Goal: Task Accomplishment & Management: Manage account settings

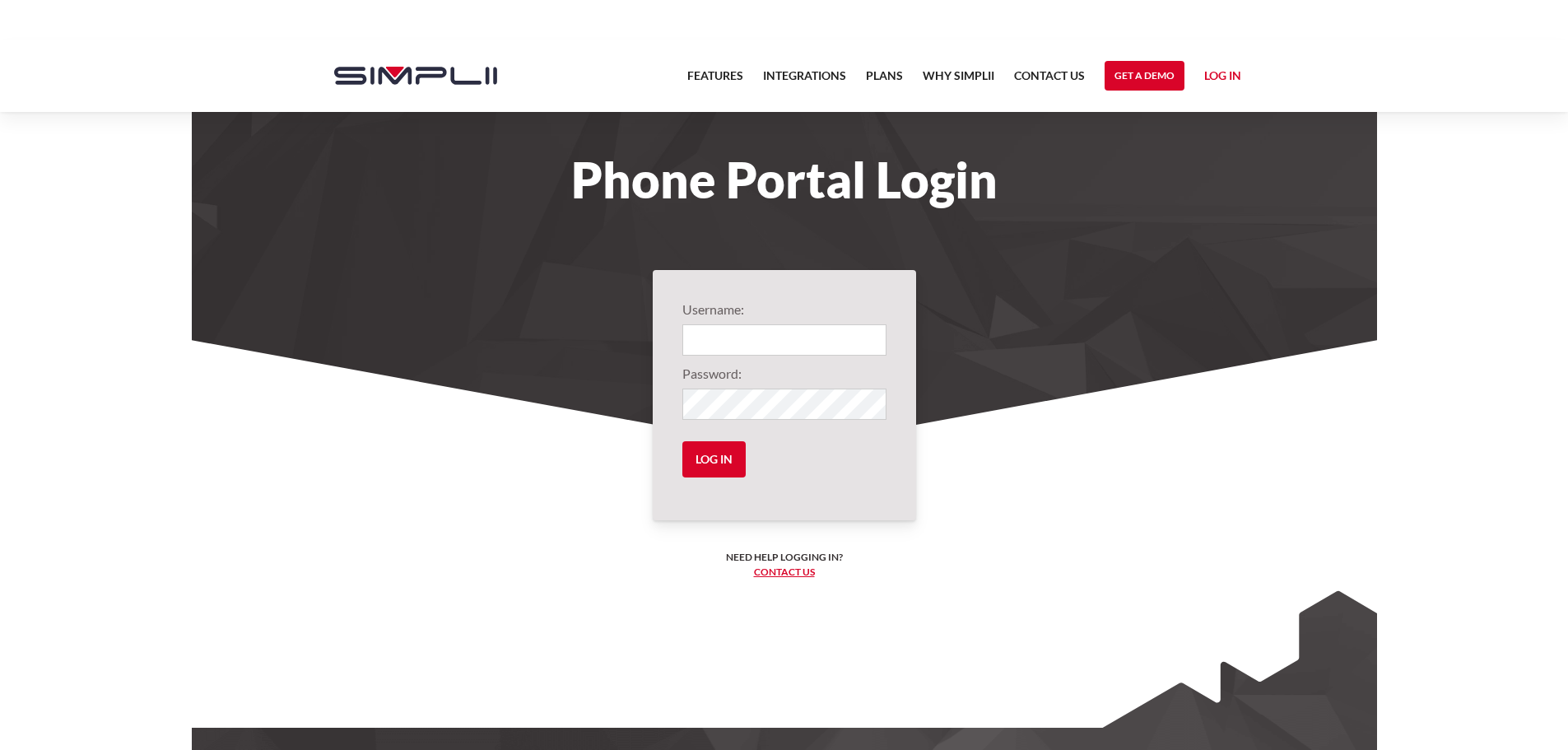
type input "317@CMR"
click at [726, 461] on input "Log in" at bounding box center [714, 459] width 64 height 36
click at [708, 457] on input "Log in" at bounding box center [714, 459] width 64 height 36
click at [721, 456] on input "Log in" at bounding box center [714, 459] width 64 height 36
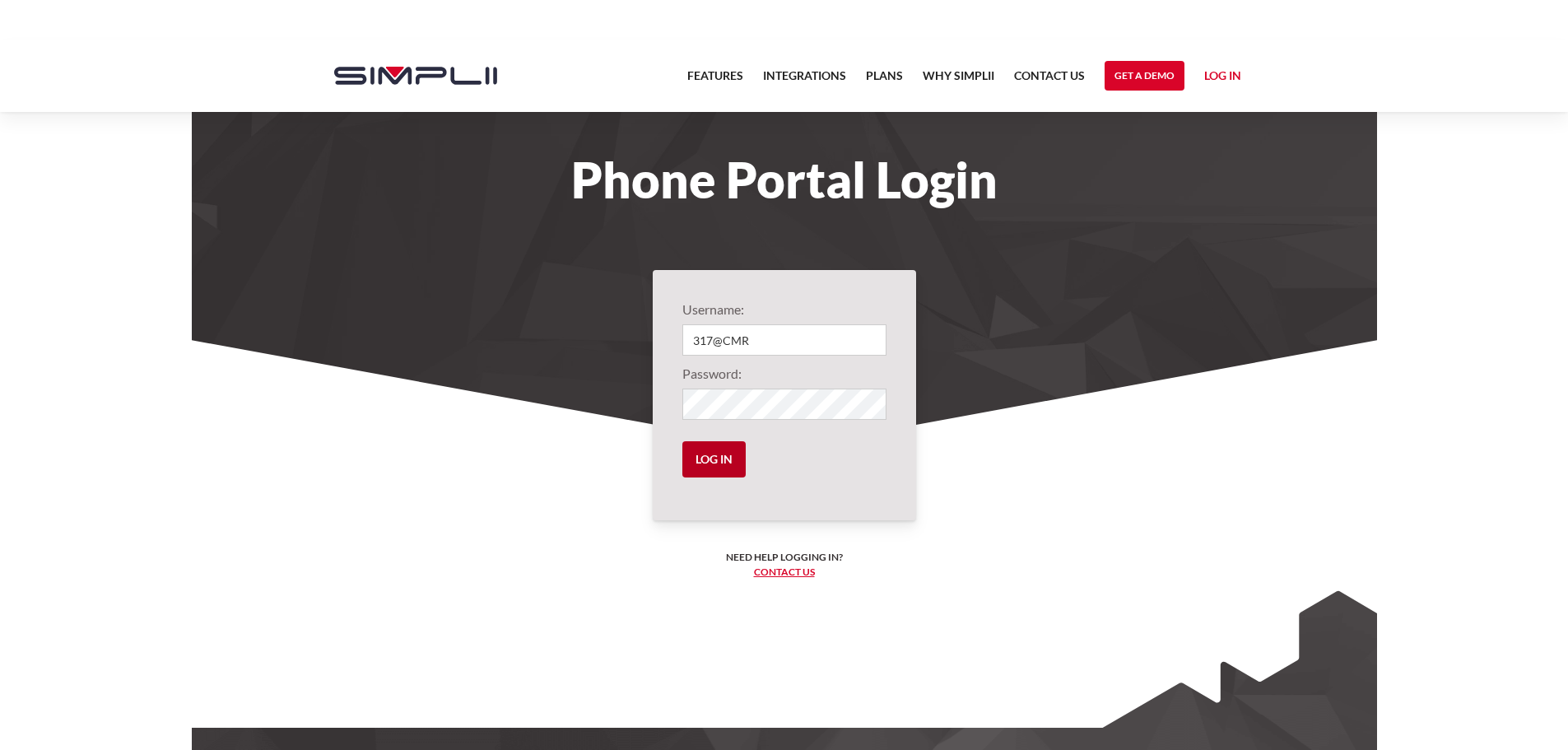
click at [716, 457] on input "Log in" at bounding box center [714, 459] width 64 height 36
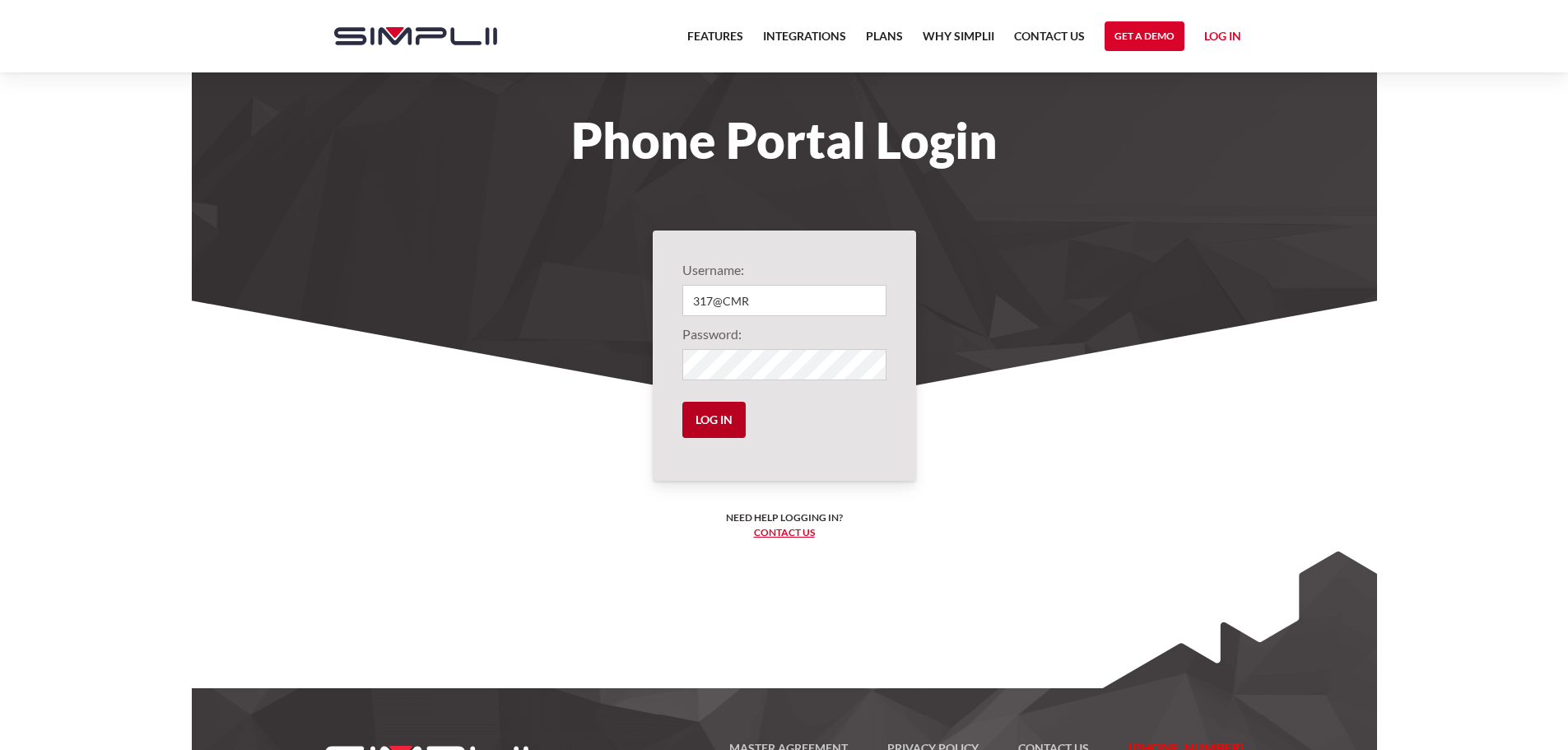
click at [683, 406] on input "Log in" at bounding box center [714, 420] width 64 height 36
click at [736, 423] on input "Log in" at bounding box center [714, 420] width 64 height 36
click at [778, 347] on form "Username: 317@CMR Password: Log in" at bounding box center [784, 355] width 204 height 191
click at [713, 433] on input "Log in" at bounding box center [714, 420] width 64 height 36
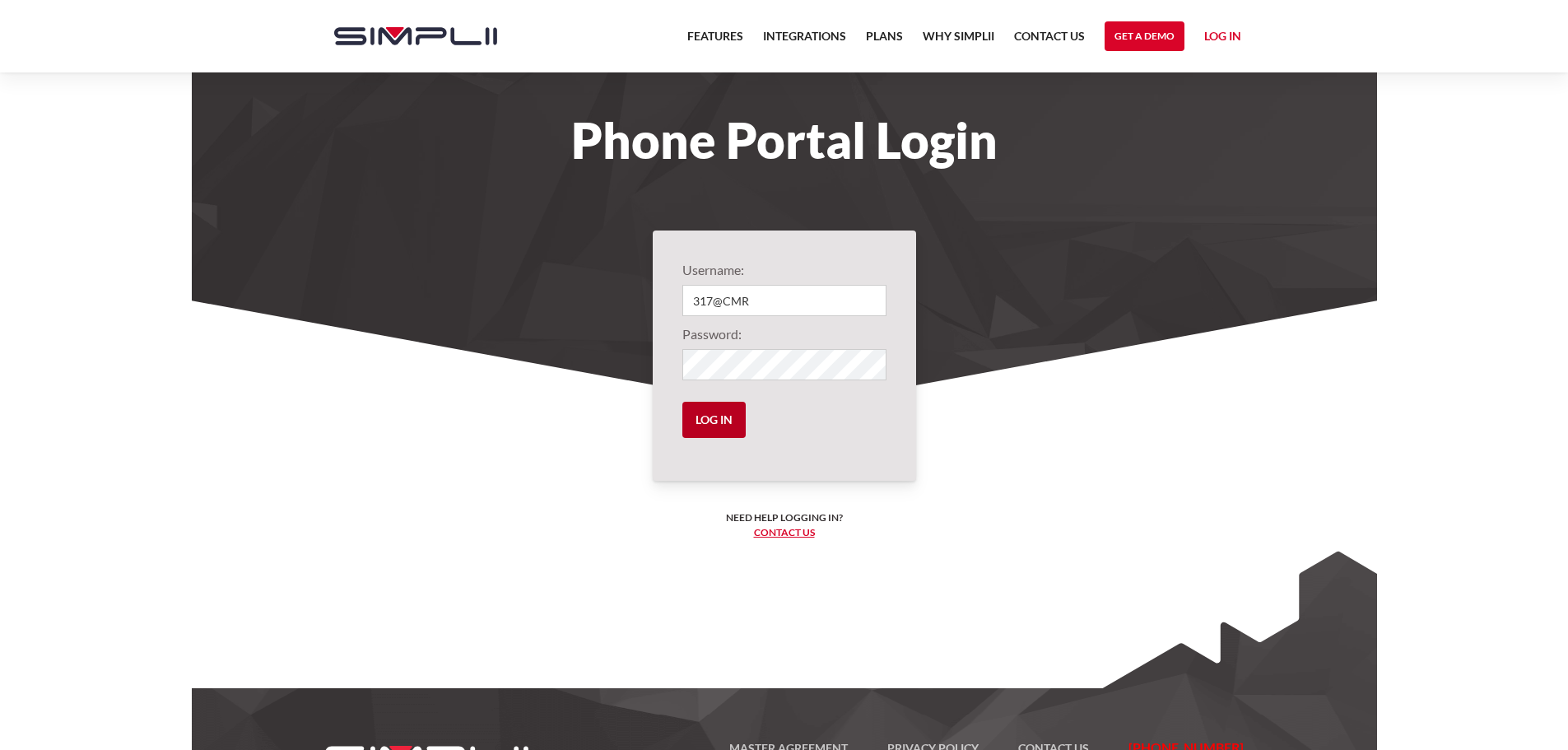
click at [713, 433] on input "Log in" at bounding box center [714, 420] width 64 height 36
